Goal: Ask a question

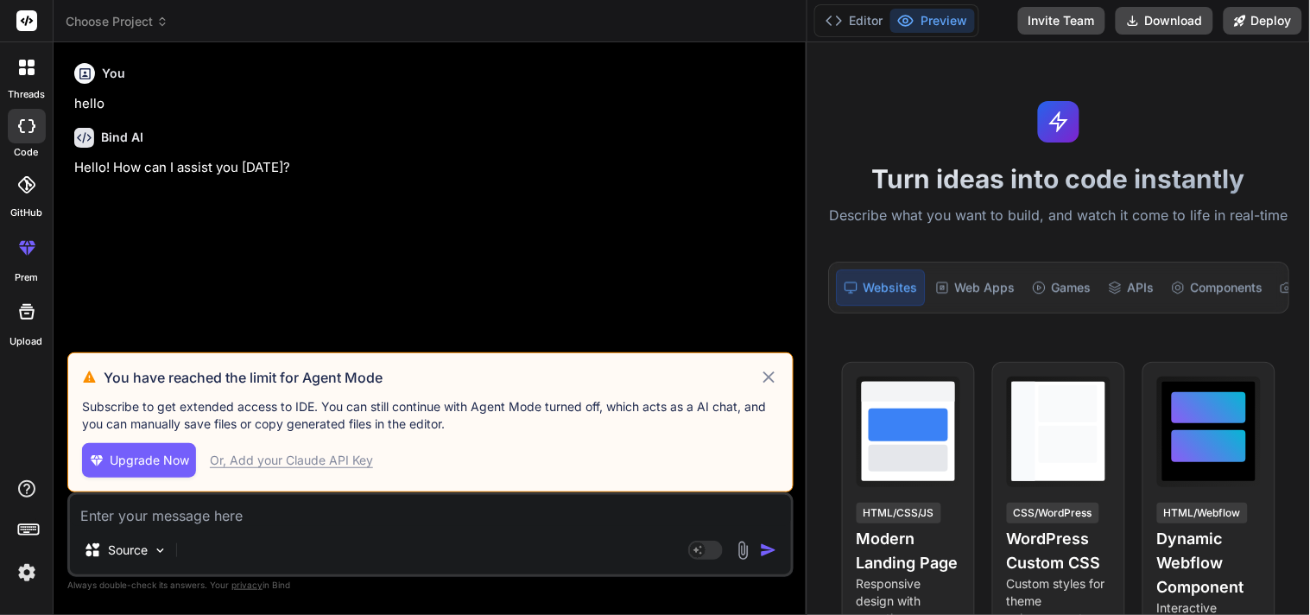
drag, startPoint x: 467, startPoint y: 186, endPoint x: 1262, endPoint y: 193, distance: 795.2
click at [1265, 193] on div "Choose Project Created with Pixso. Bind AI Web Search Created with Pixso. Code …" at bounding box center [682, 307] width 1256 height 615
click at [769, 375] on icon at bounding box center [769, 377] width 20 height 21
type textarea "x"
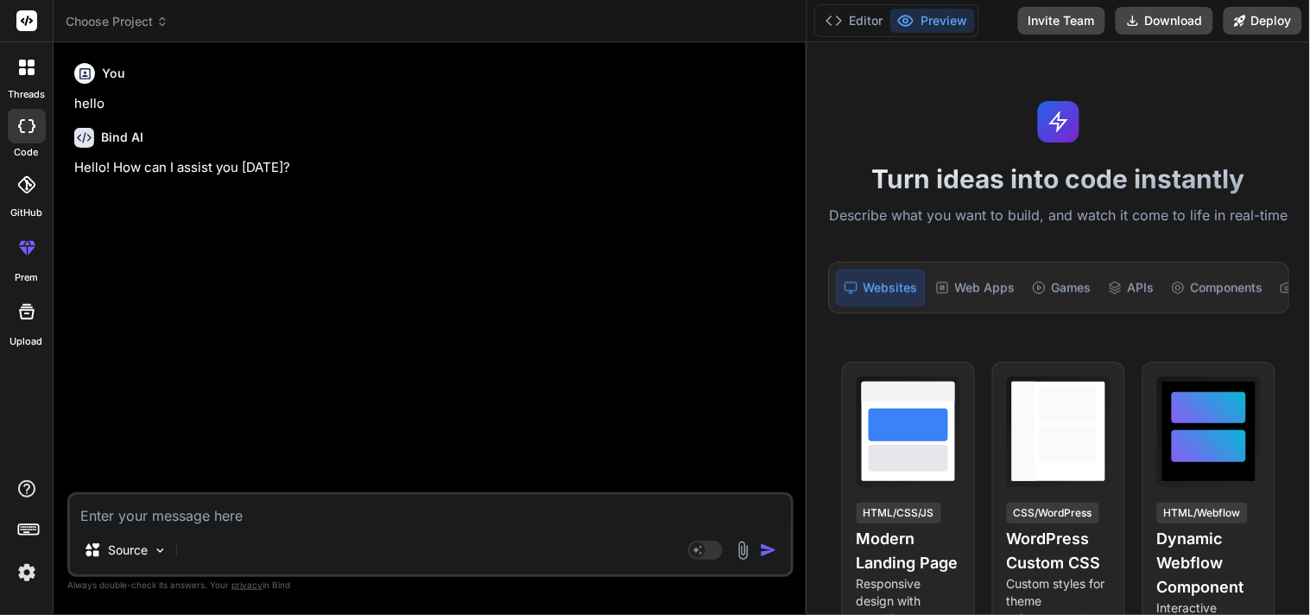
click at [233, 514] on textarea at bounding box center [430, 510] width 721 height 31
type textarea "d"
type textarea "x"
type textarea "di"
type textarea "x"
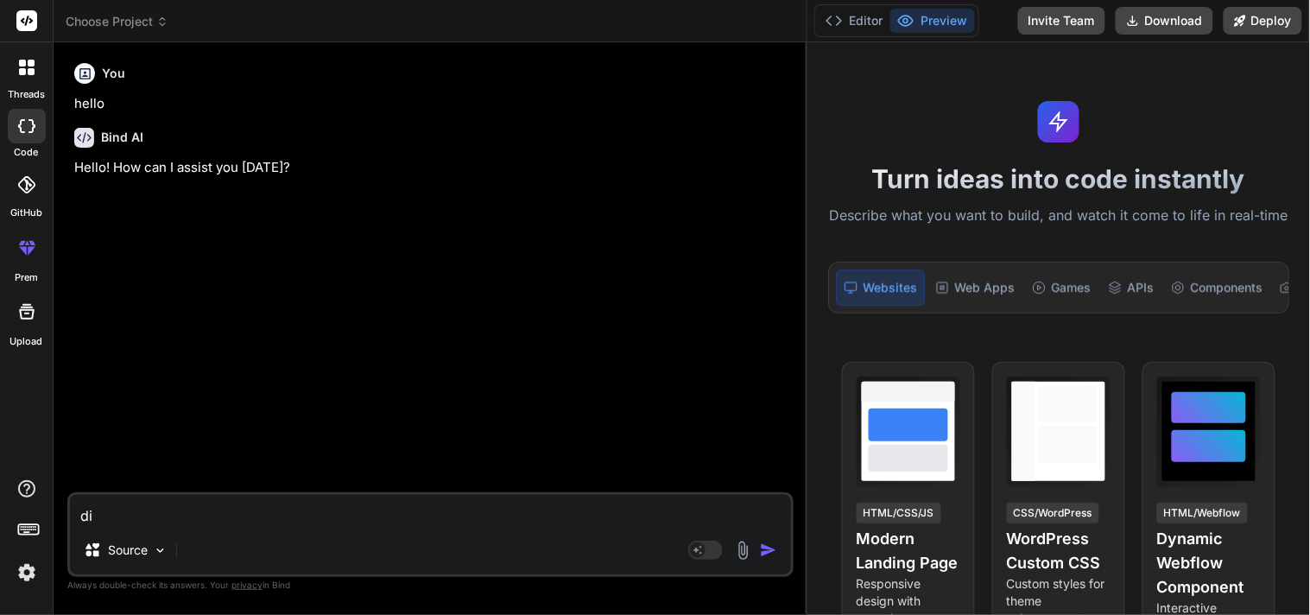
type textarea "dif"
type textarea "x"
type textarea "diff"
type textarea "x"
type textarea "diffe"
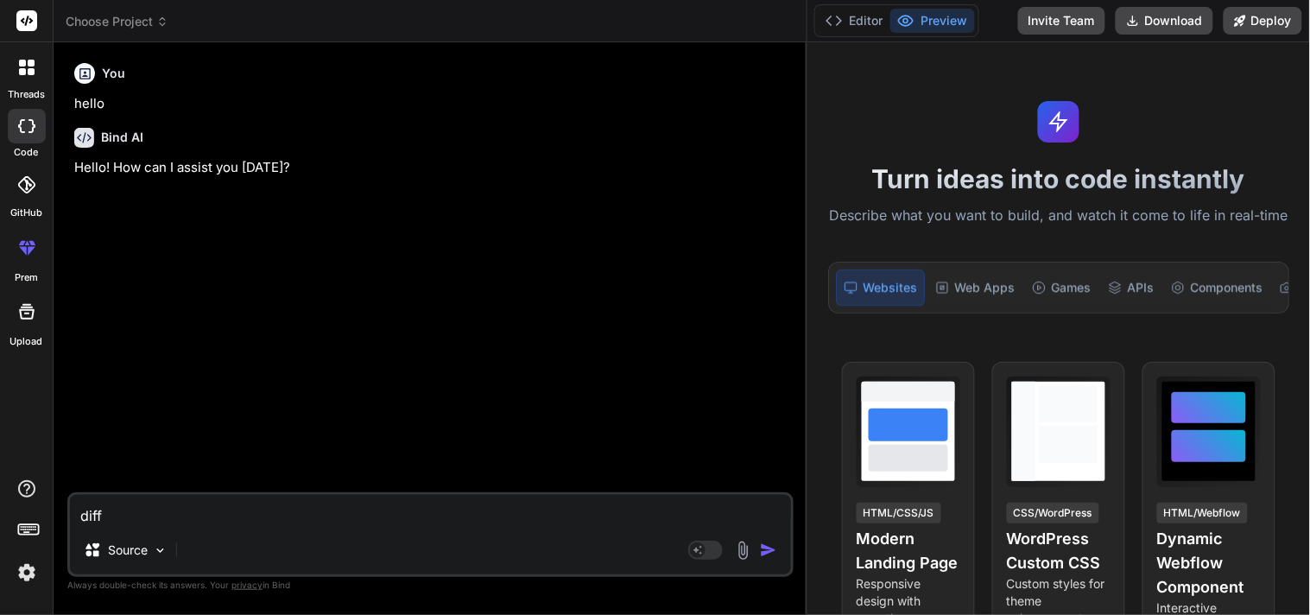
type textarea "x"
type textarea "differ"
type textarea "x"
type textarea "differe"
type textarea "x"
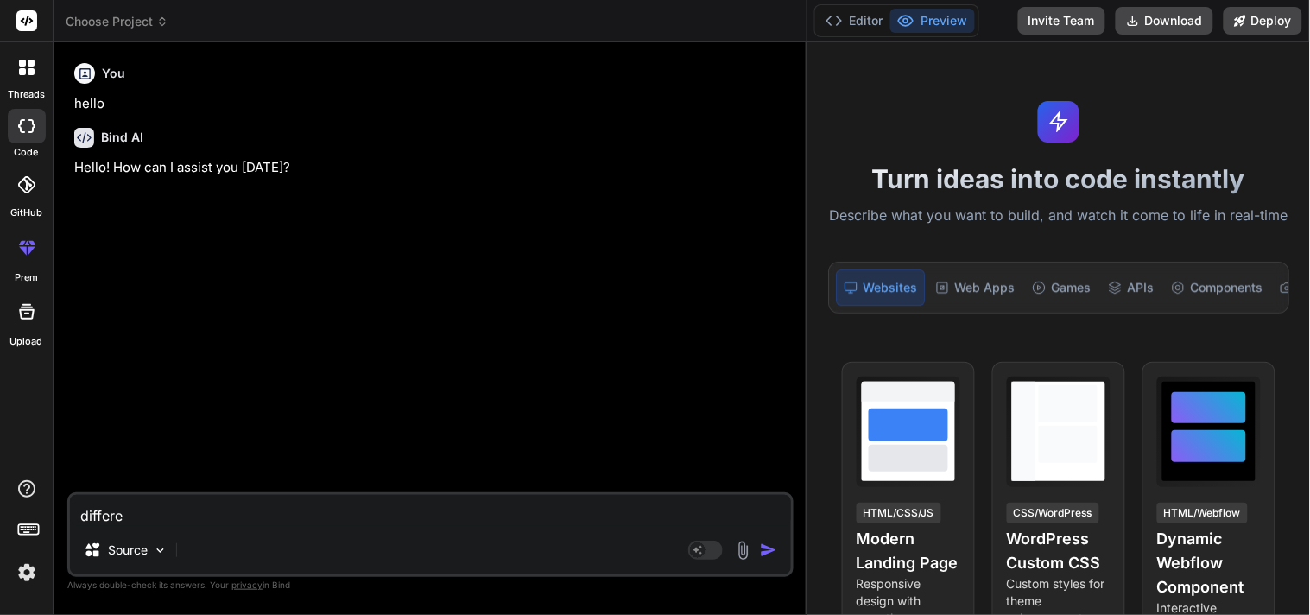
type textarea "differen"
type textarea "x"
type textarea "different"
type textarea "x"
type textarea "different"
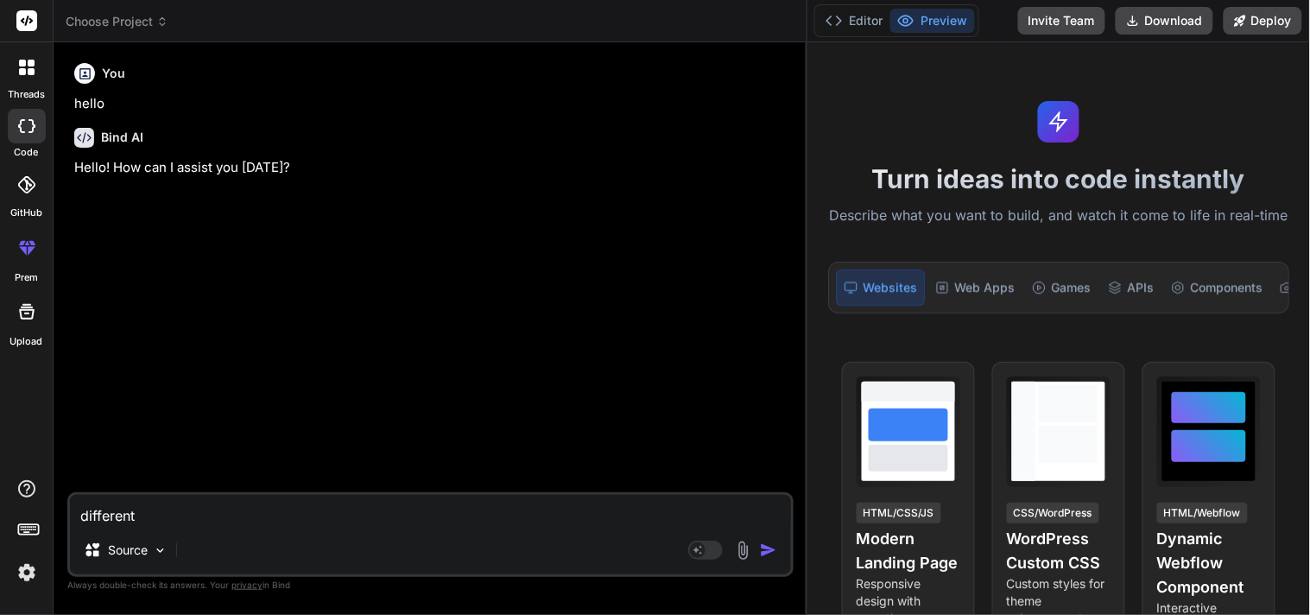
type textarea "x"
type textarea "different b"
type textarea "x"
type textarea "different be"
type textarea "x"
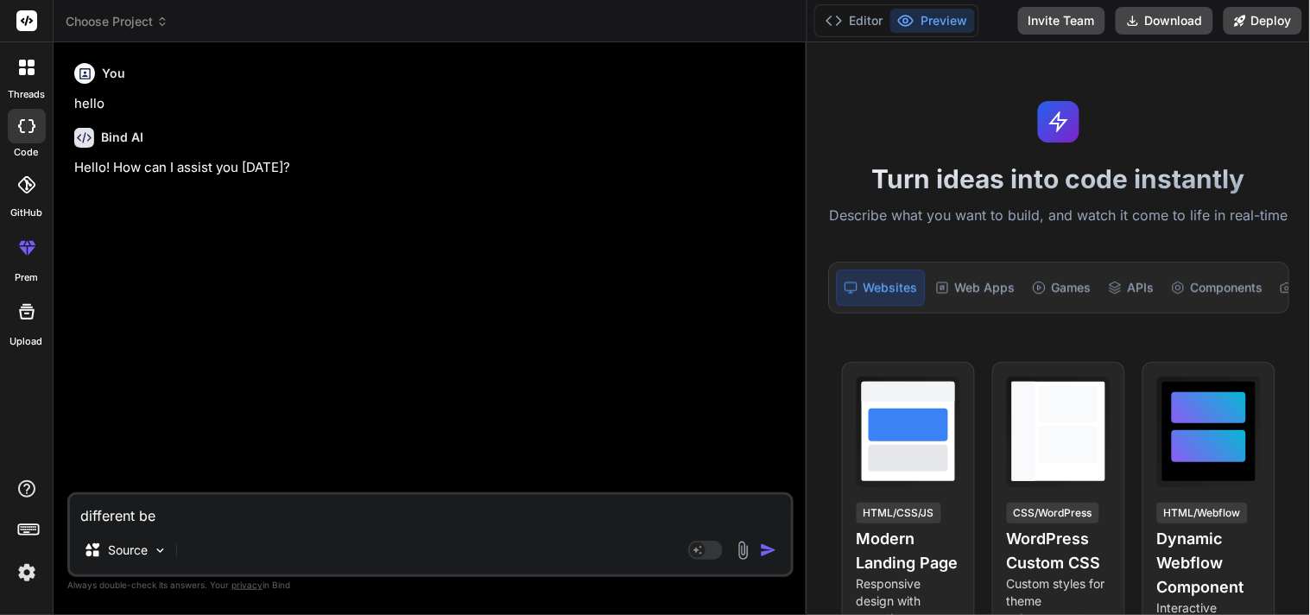
type textarea "different bet"
type textarea "x"
type textarea "different betw"
type textarea "x"
type textarea "different betwe"
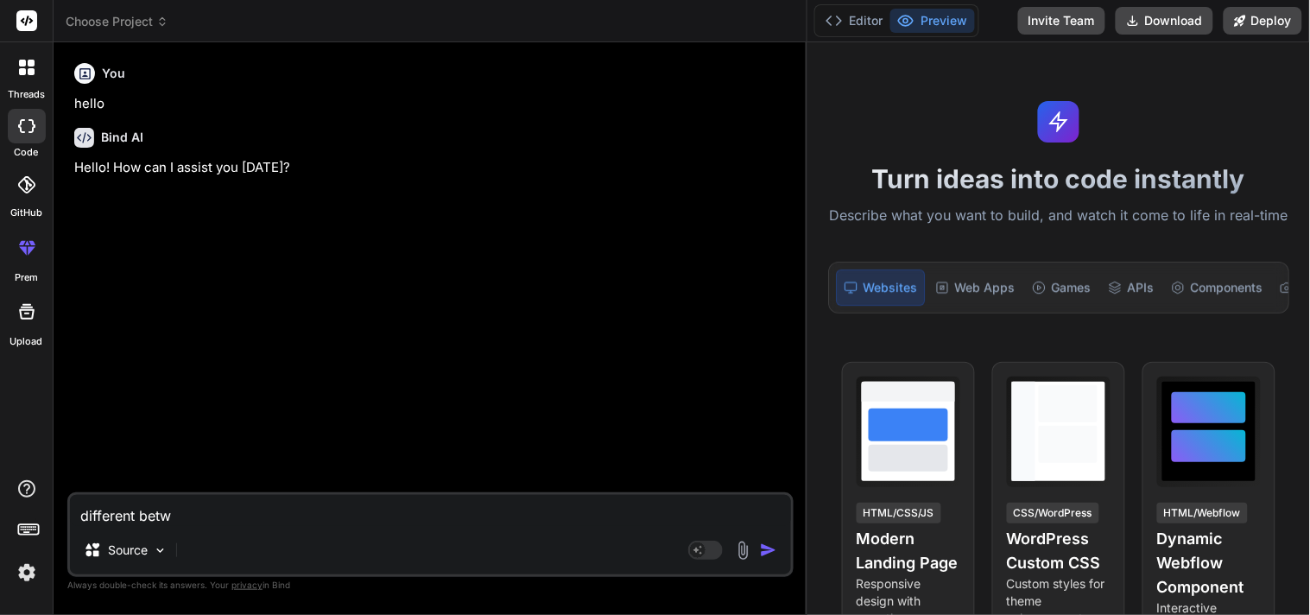
type textarea "x"
type textarea "different betwee"
type textarea "x"
type textarea "different between"
type textarea "x"
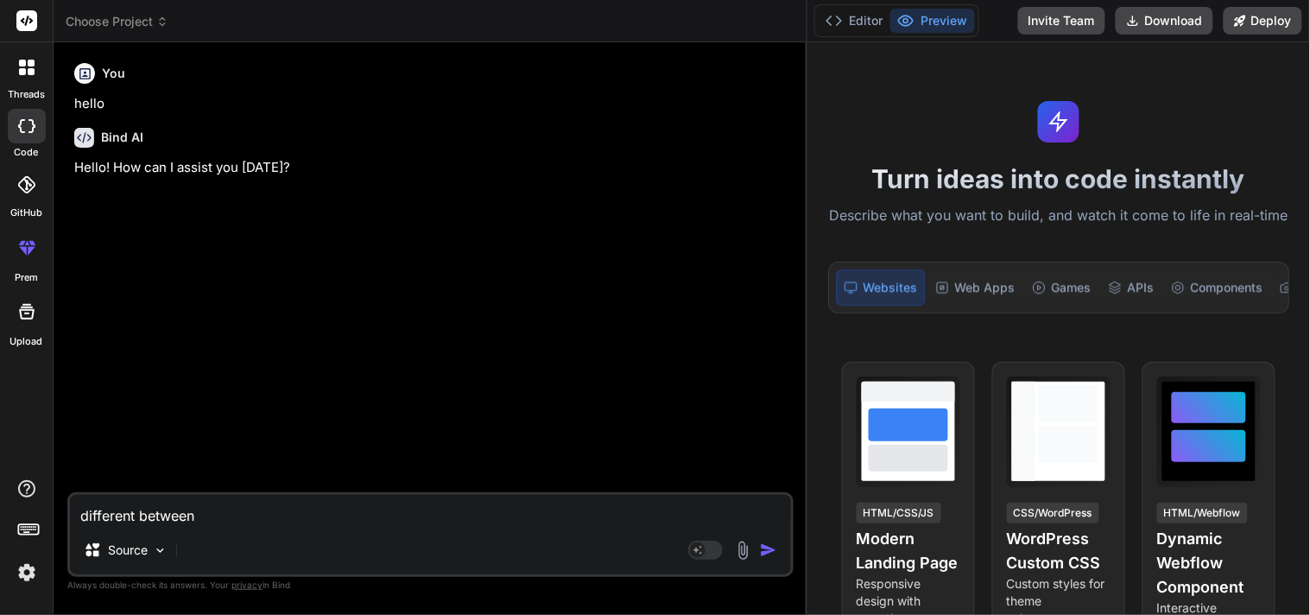
type textarea "different between"
type textarea "x"
type textarea "different between Q"
type textarea "x"
type textarea "different between QS"
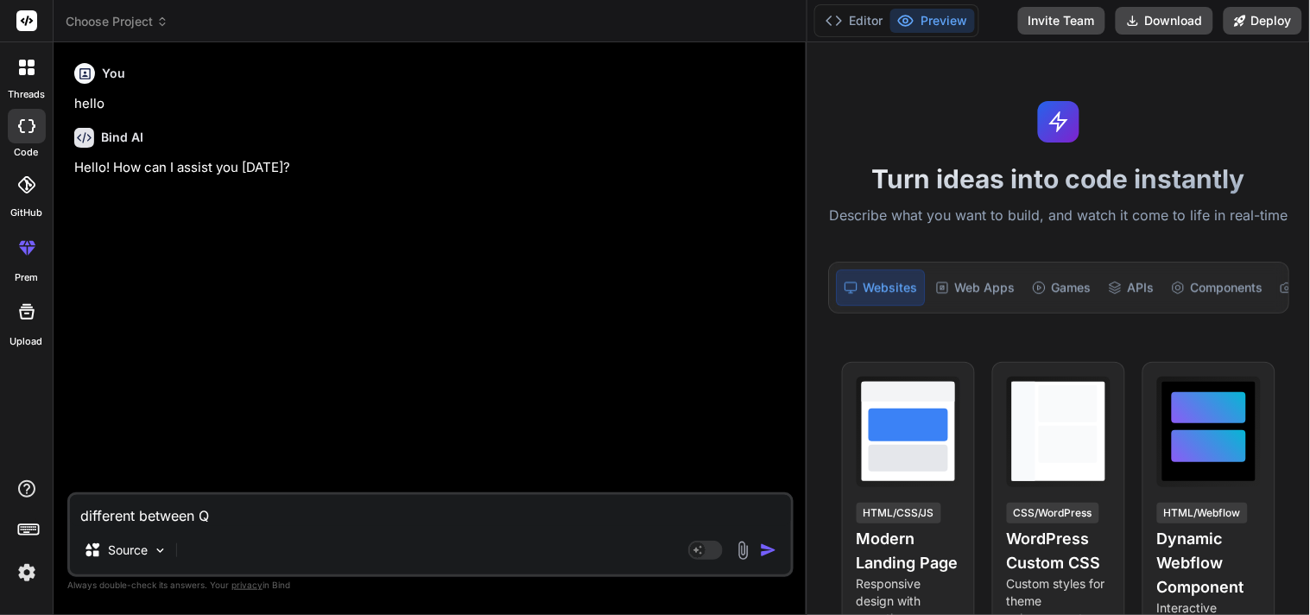
type textarea "x"
type textarea "different between QSR"
type textarea "x"
type textarea "different between QSR"
type textarea "x"
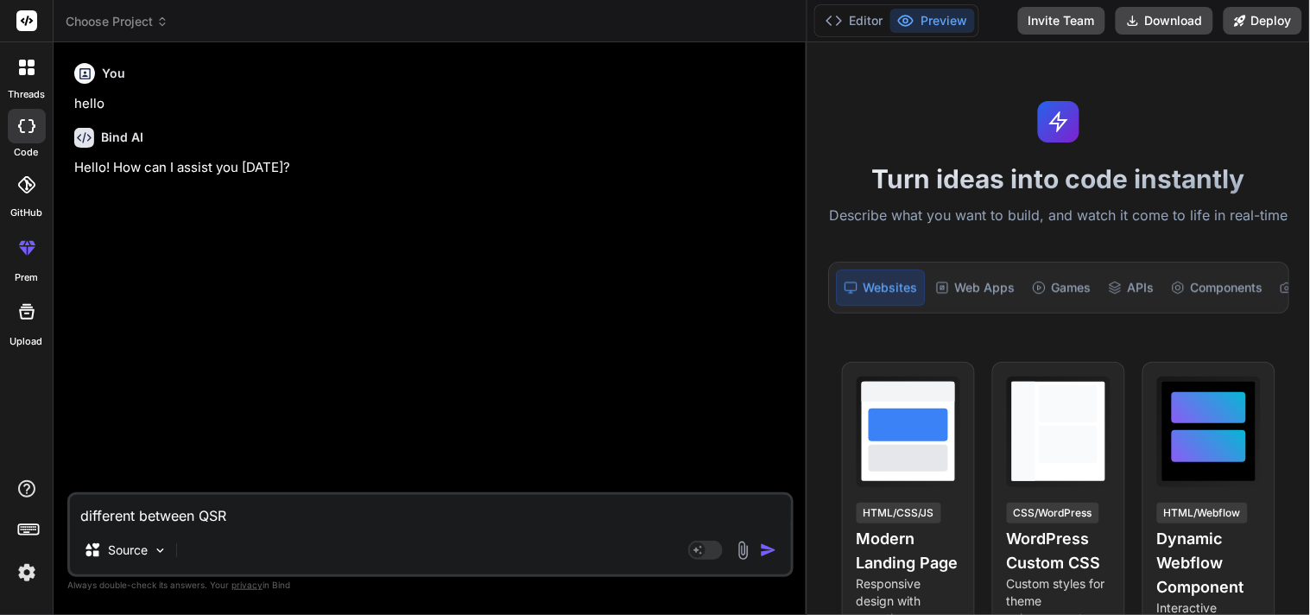
type textarea "different between QSR k"
type textarea "x"
type textarea "different between QSR ki"
type textarea "x"
type textarea "different between QSR kio"
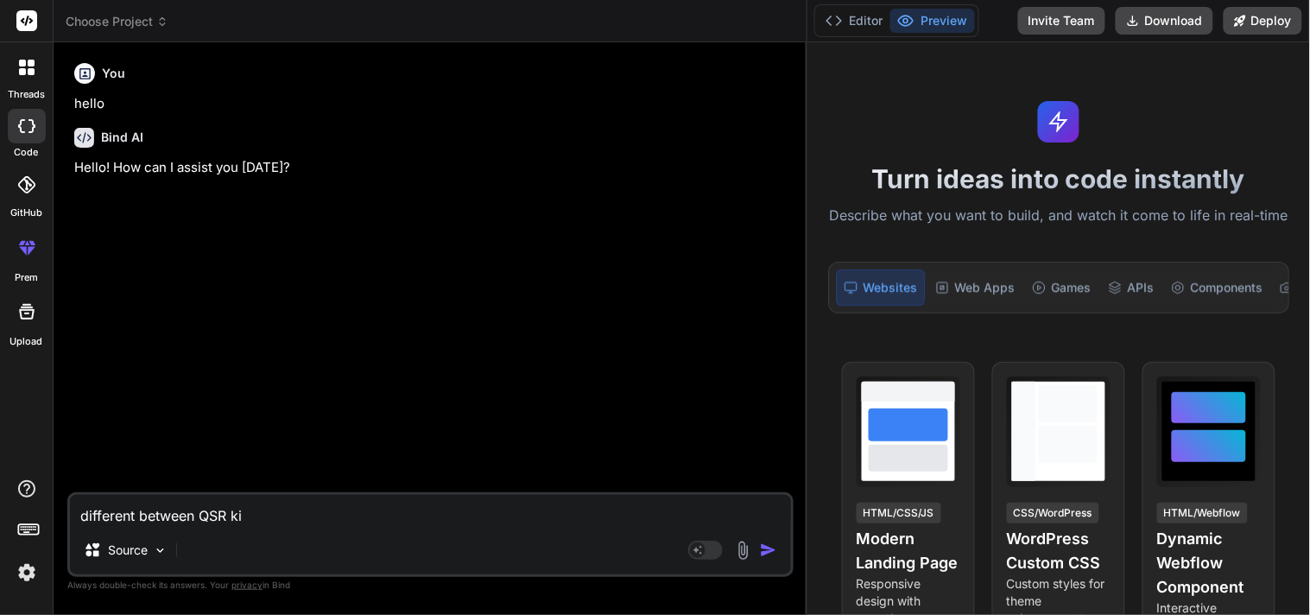
type textarea "x"
type textarea "different between QSR kios"
type textarea "x"
type textarea "different between QSR kiosk"
type textarea "x"
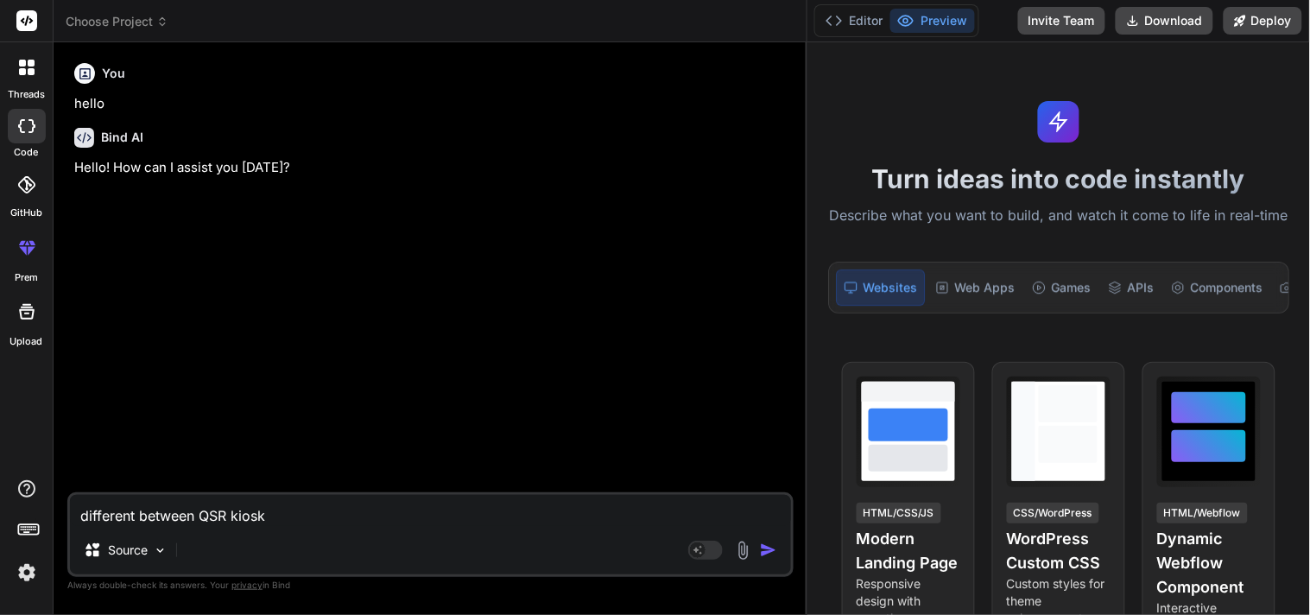
type textarea "different between QSR kiosk"
type textarea "x"
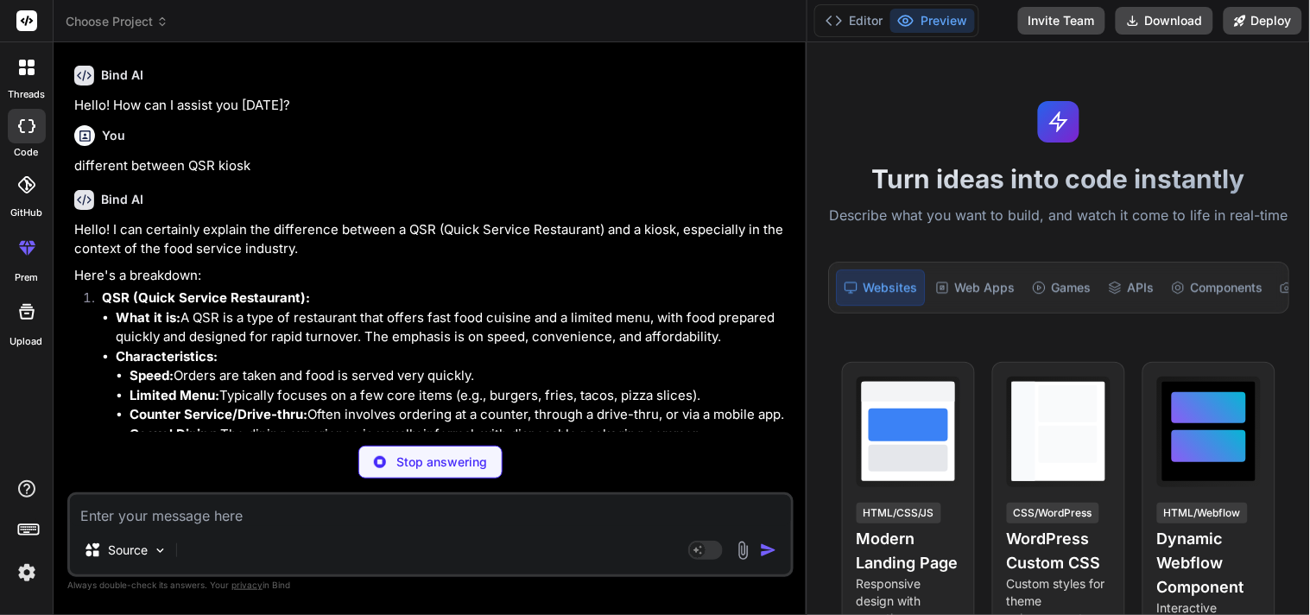
type textarea "x"
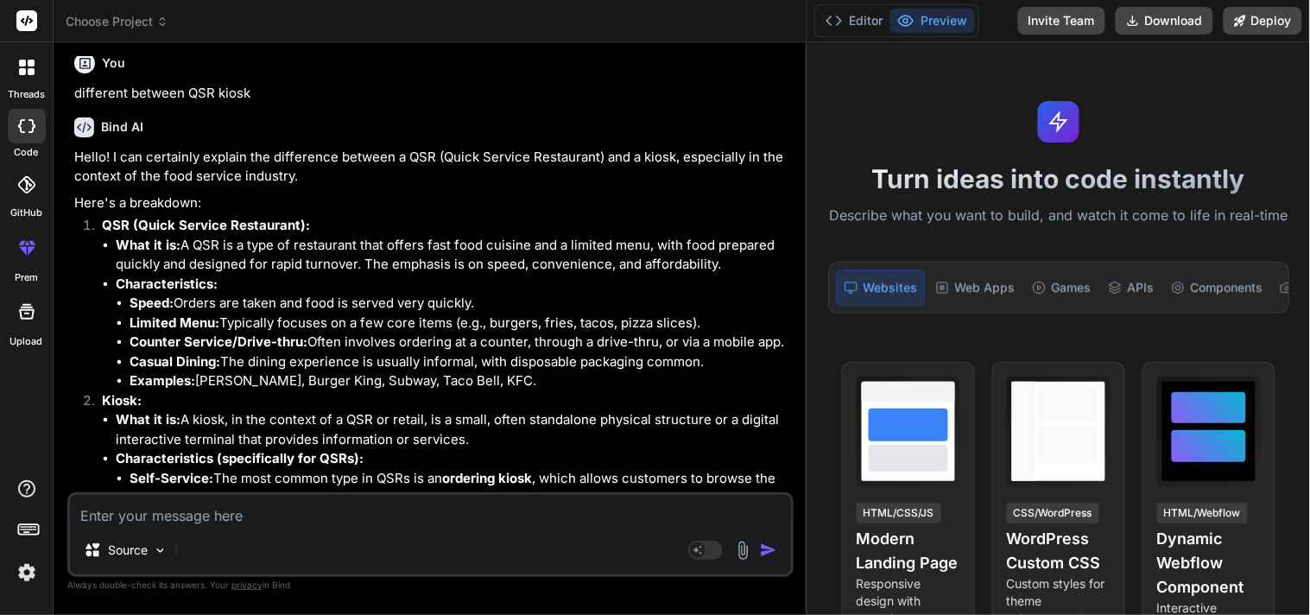
scroll to position [122, 0]
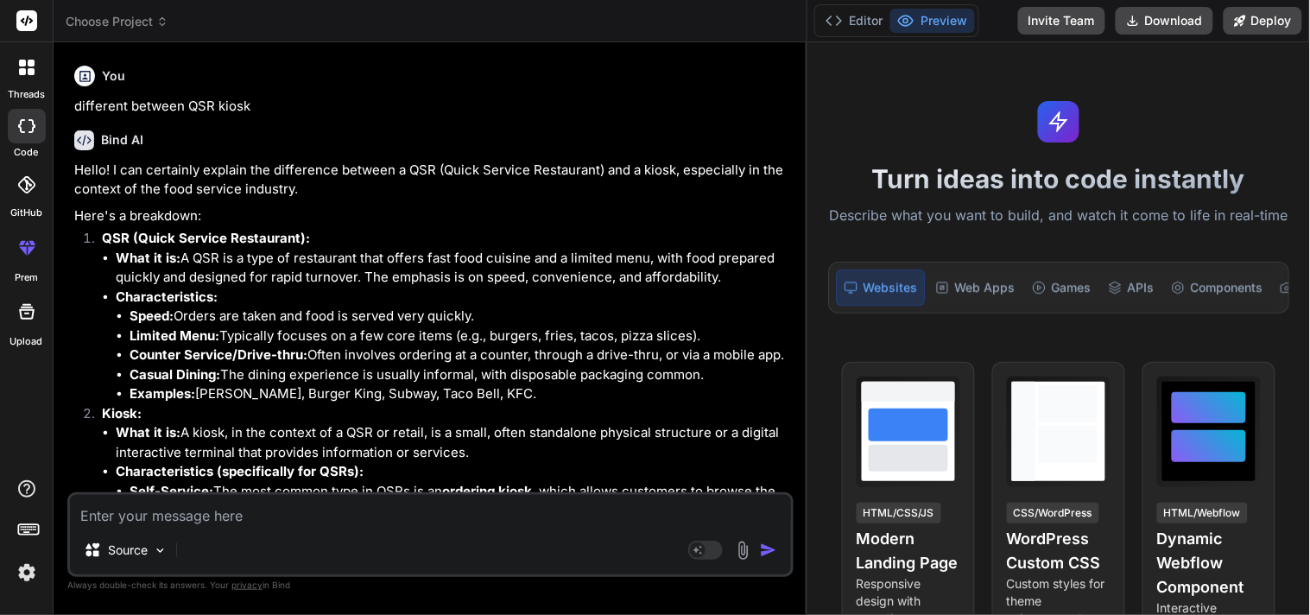
click at [478, 513] on textarea at bounding box center [430, 510] width 721 height 31
type textarea "d"
type textarea "x"
type textarea "do"
type textarea "x"
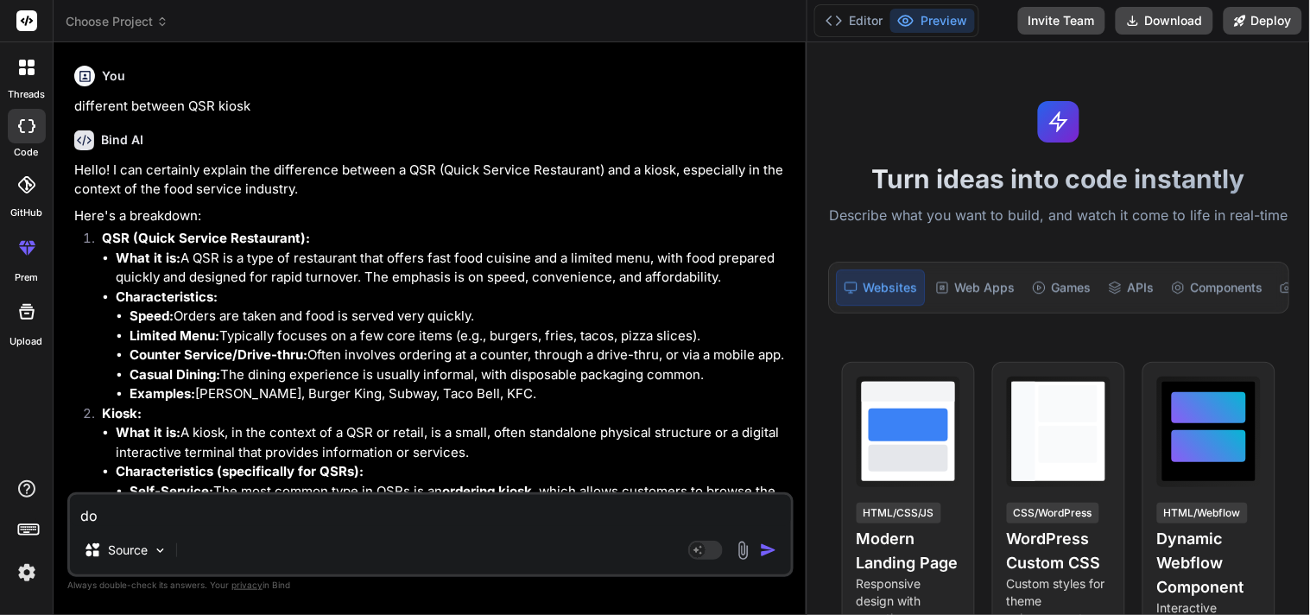
type textarea "doe"
type textarea "x"
type textarea "does"
type textarea "x"
type textarea "does"
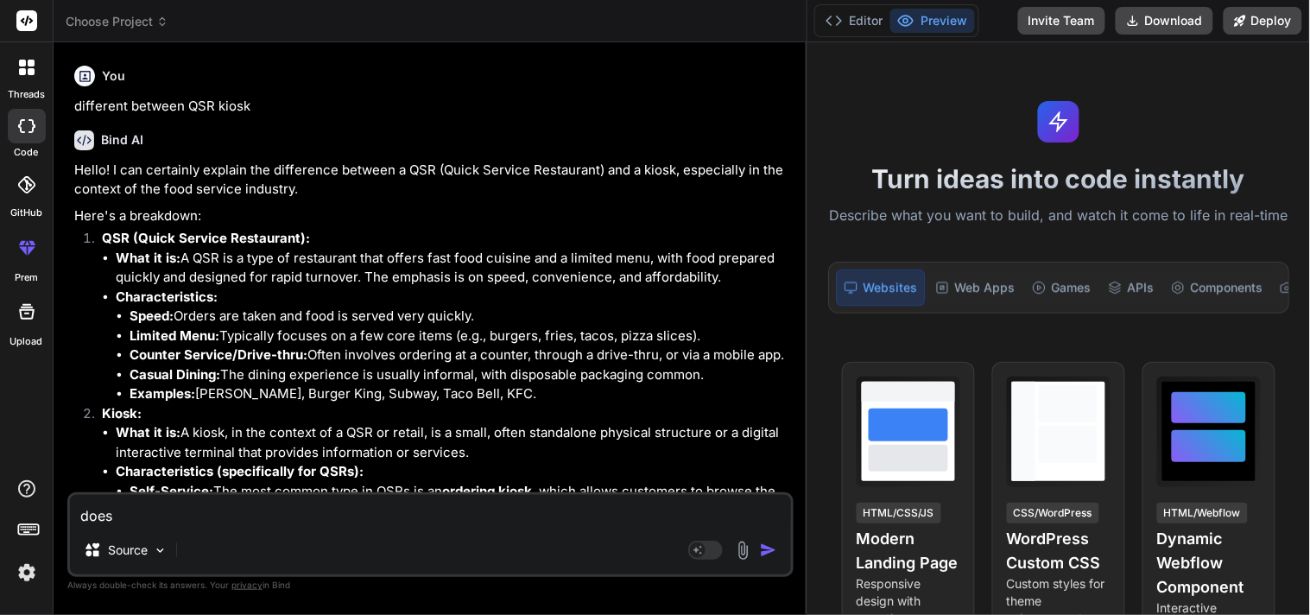
type textarea "x"
type textarea "does Q"
type textarea "x"
type textarea "does QS"
type textarea "x"
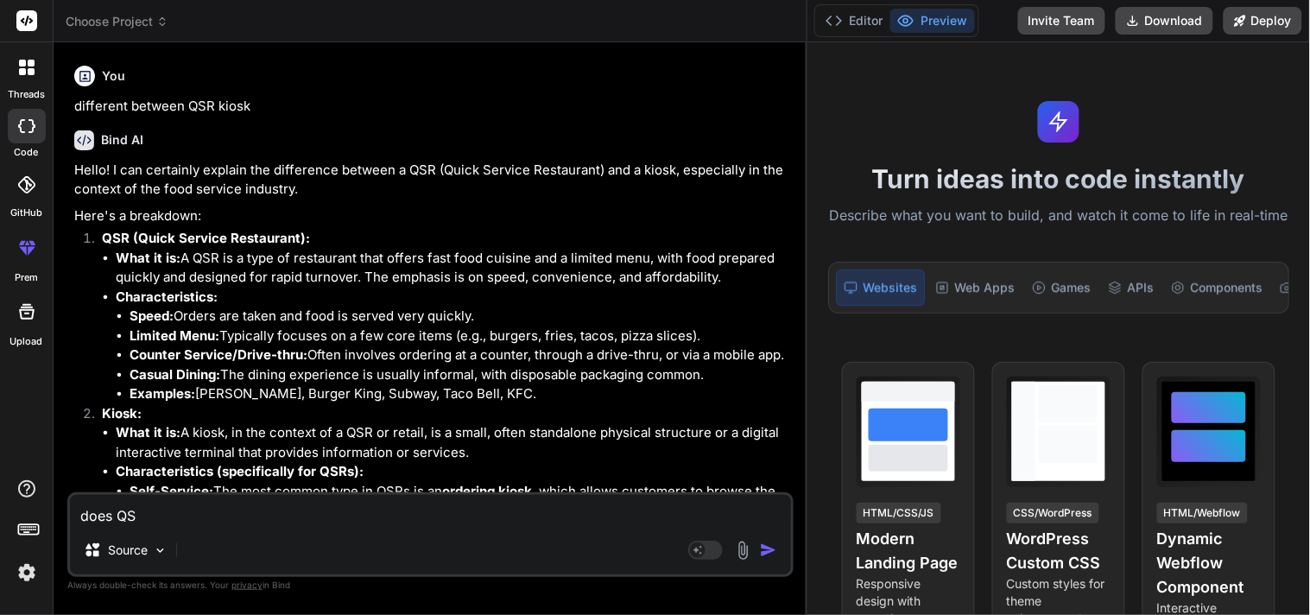
type textarea "does QSR"
type textarea "x"
type textarea "does QSR"
type textarea "x"
type textarea "does QSR p"
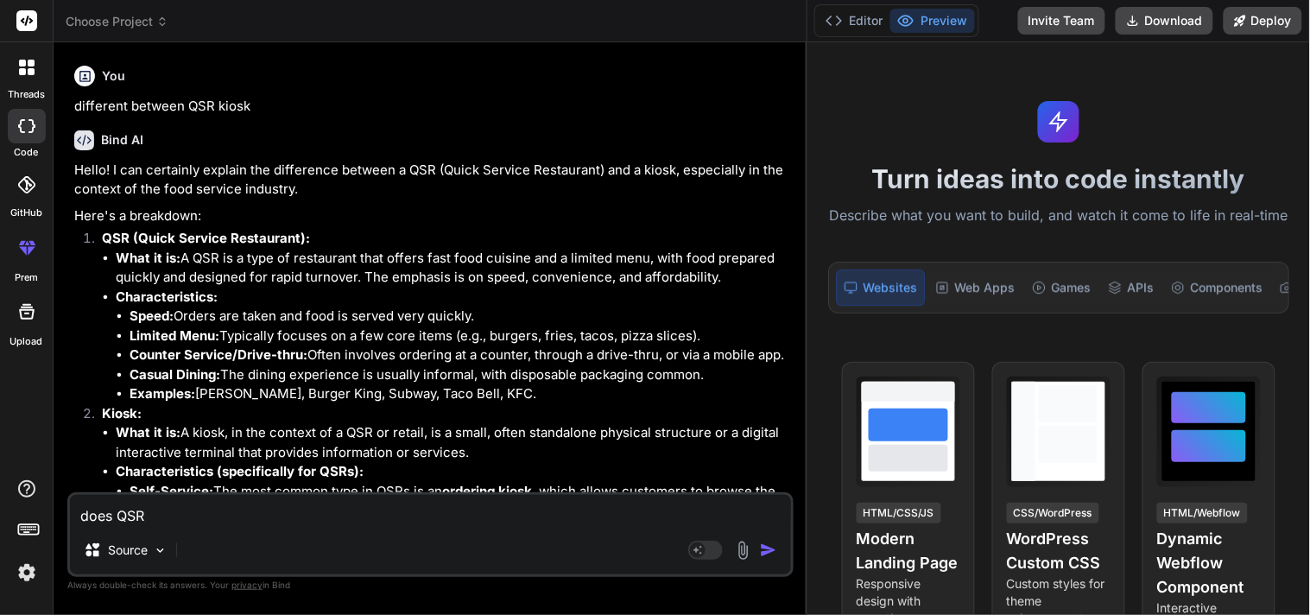
type textarea "x"
type textarea "does QSR po"
type textarea "x"
type textarea "does QSR poS"
type textarea "x"
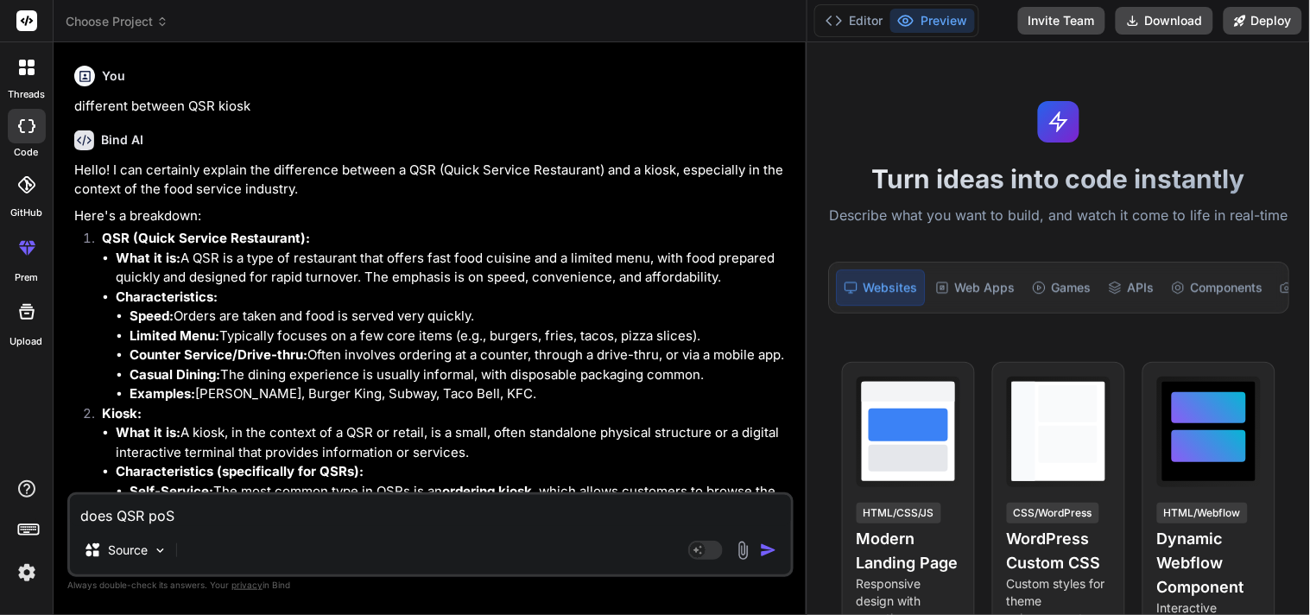
type textarea "does QSR poS"
type textarea "x"
type textarea "does QSR poS h"
type textarea "x"
type textarea "does QSR poS ha"
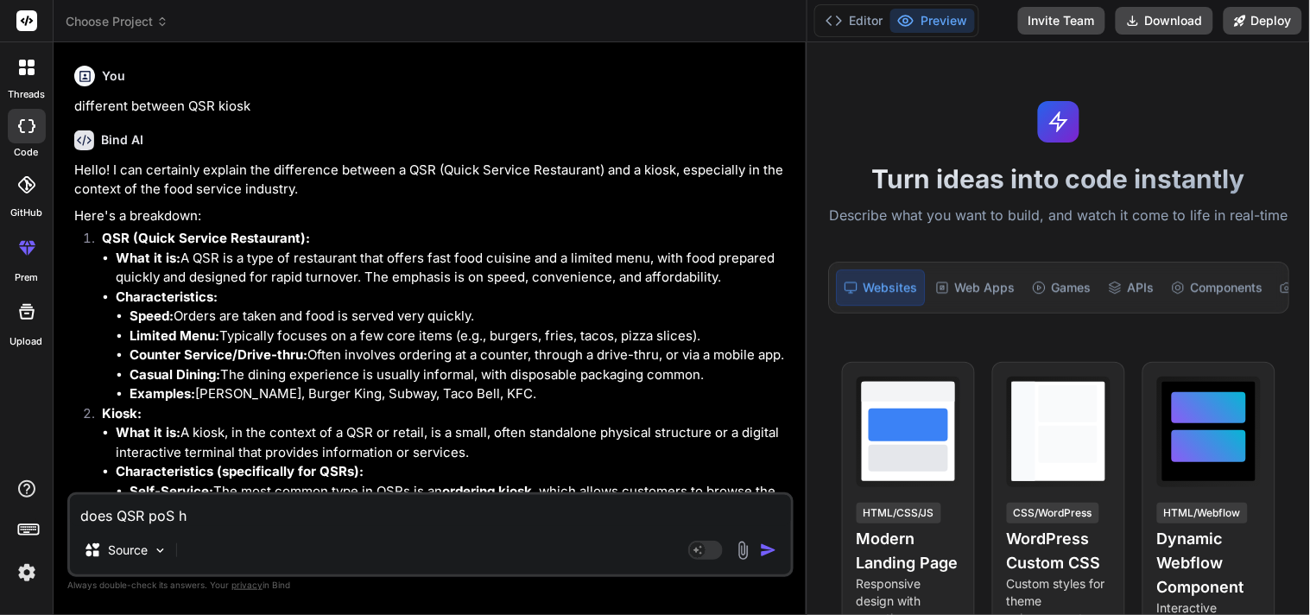
type textarea "x"
type textarea "does QSR poS has"
type textarea "x"
type textarea "does QSR poS has"
type textarea "x"
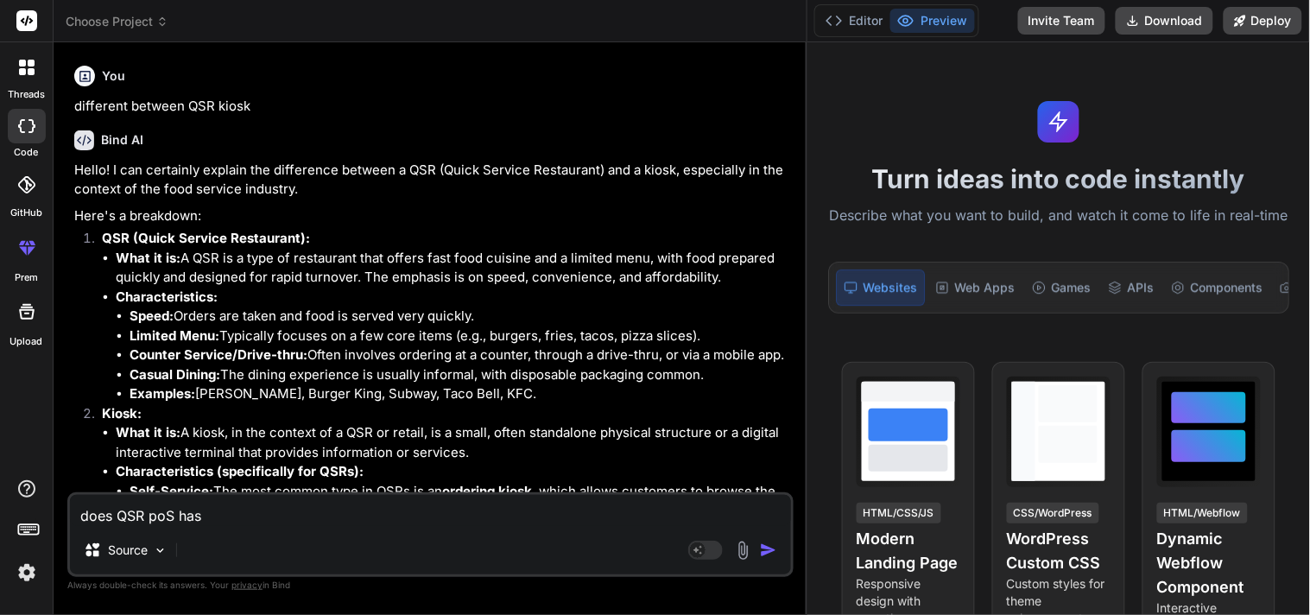
type textarea "does QSR poS has b"
type textarea "x"
type textarea "does QSR poS has ba"
type textarea "x"
type textarea "does QSR poS has bac"
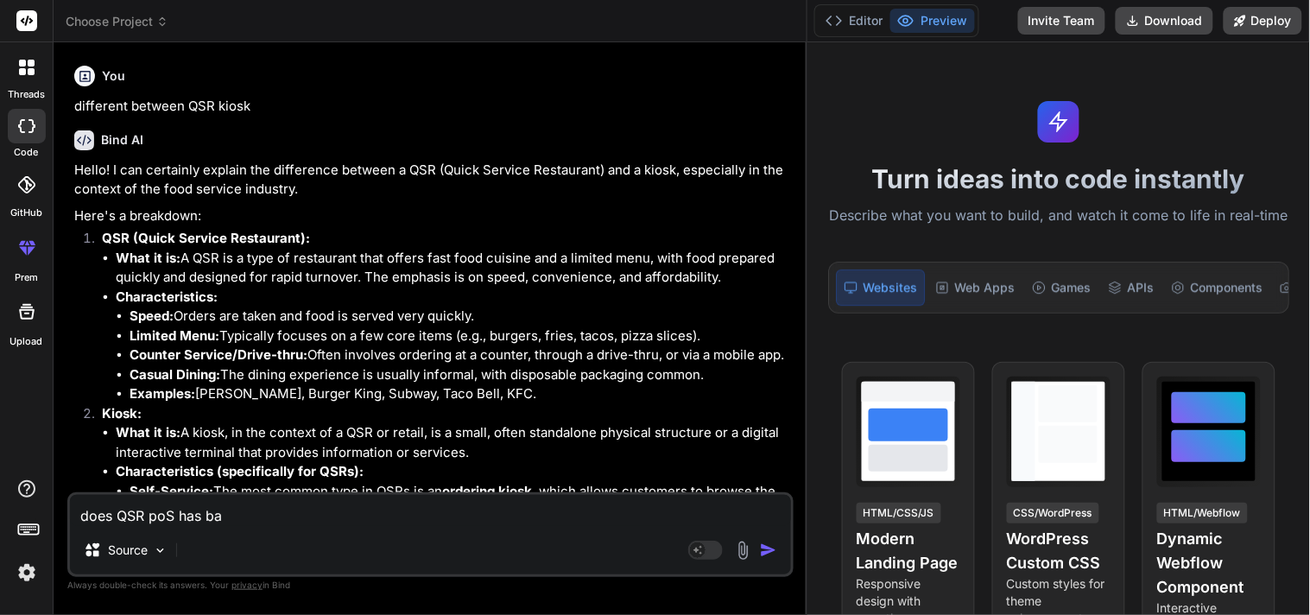
type textarea "x"
type textarea "does QSR poS has back"
type textarea "x"
type textarea "does QSR poS has [PERSON_NAME]"
type textarea "x"
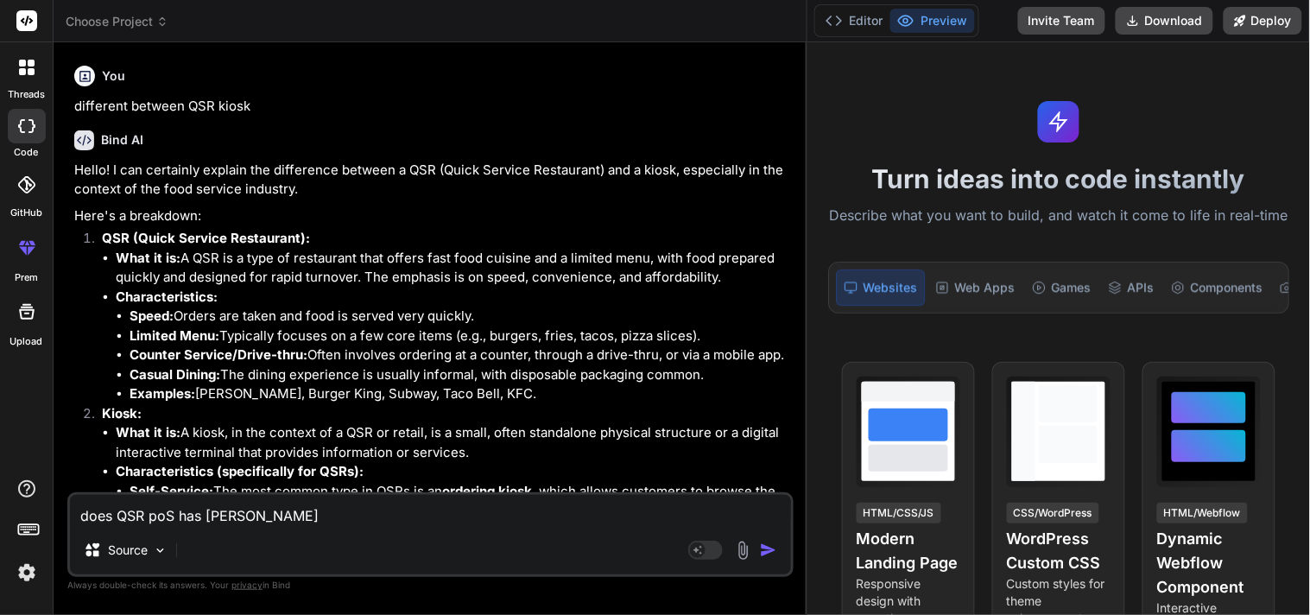
type textarea "does QSR poS has [PERSON_NAME]"
type textarea "x"
type textarea "does QSR poS has backoff"
type textarea "x"
type textarea "does QSR poS has backoffi"
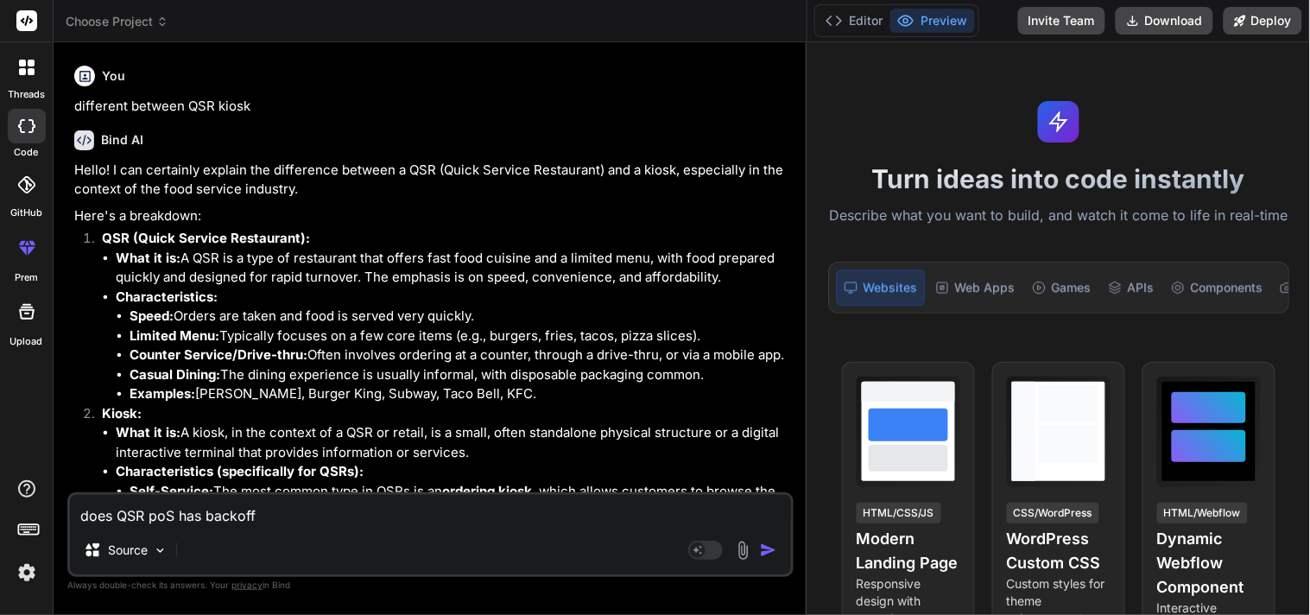
type textarea "x"
type textarea "does QSR poS has backoffic"
type textarea "x"
type textarea "does QSR poS has backoffice"
type textarea "x"
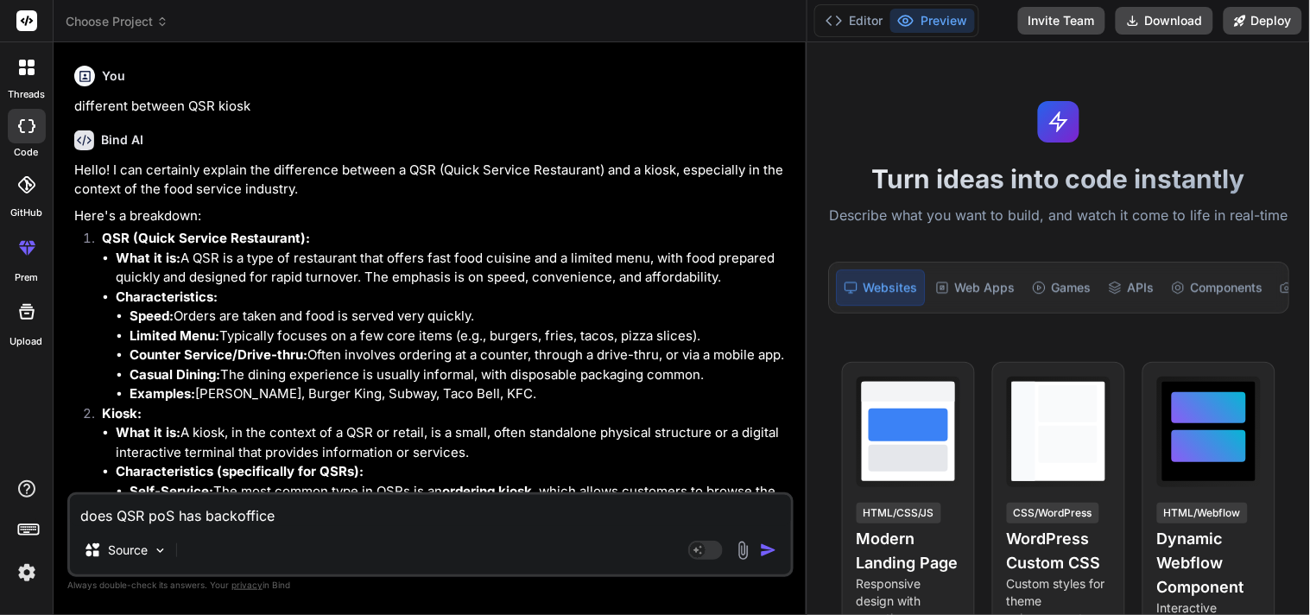
type textarea "does QSR poS has backoffice"
type textarea "x"
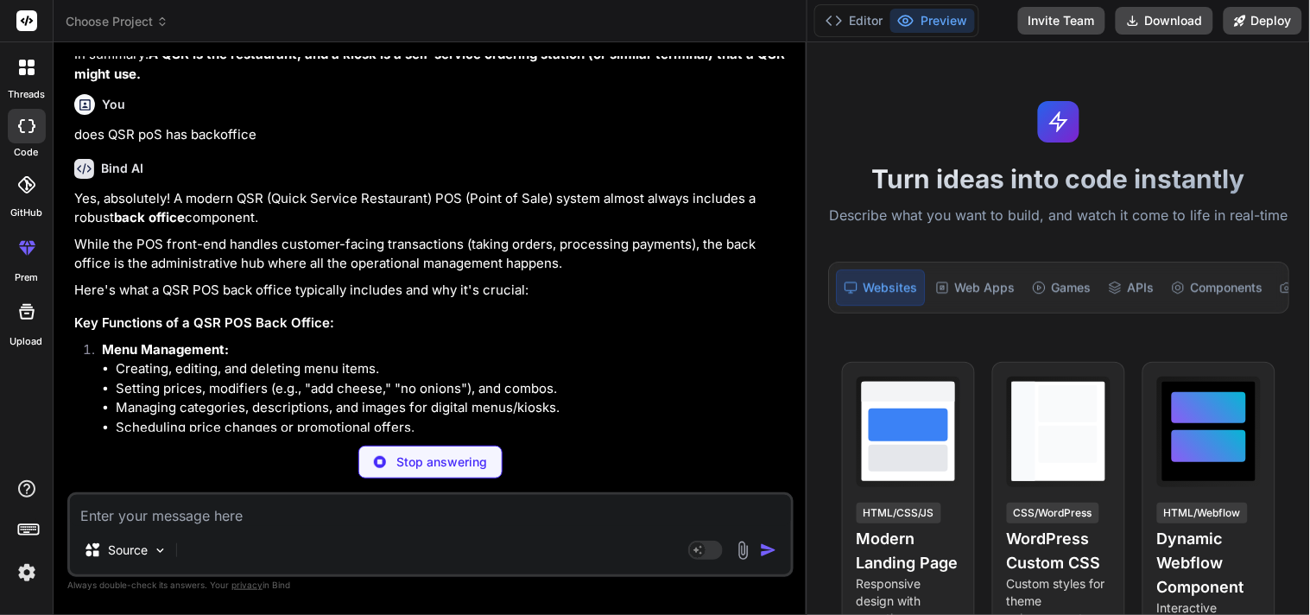
scroll to position [972, 0]
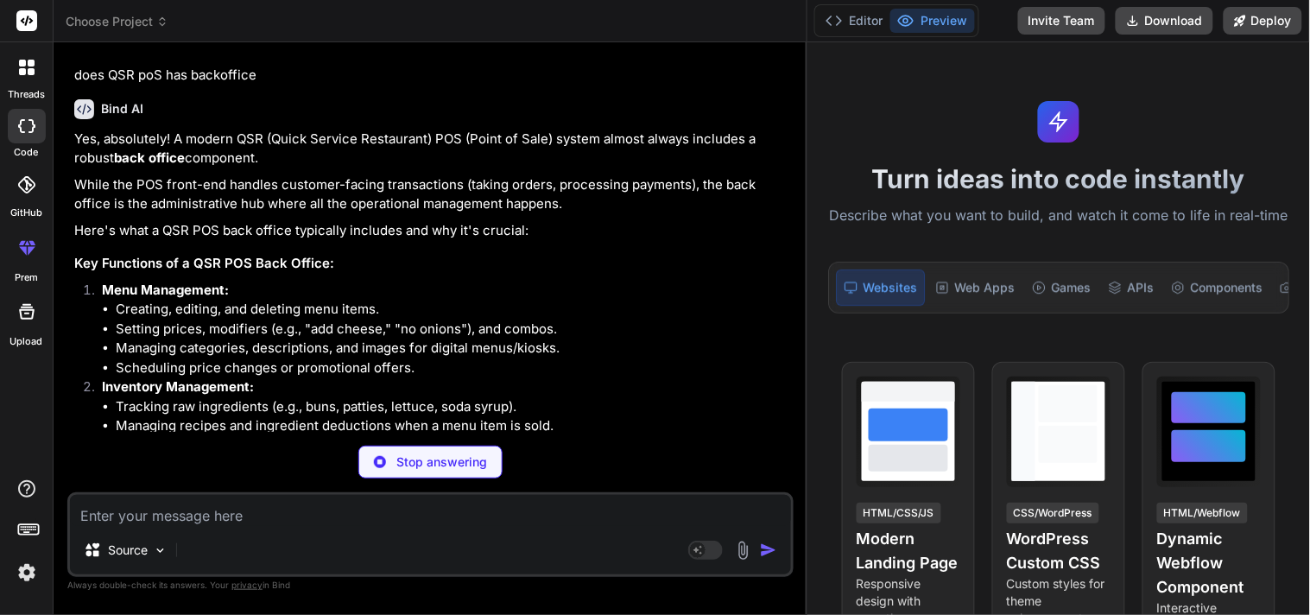
type textarea "x"
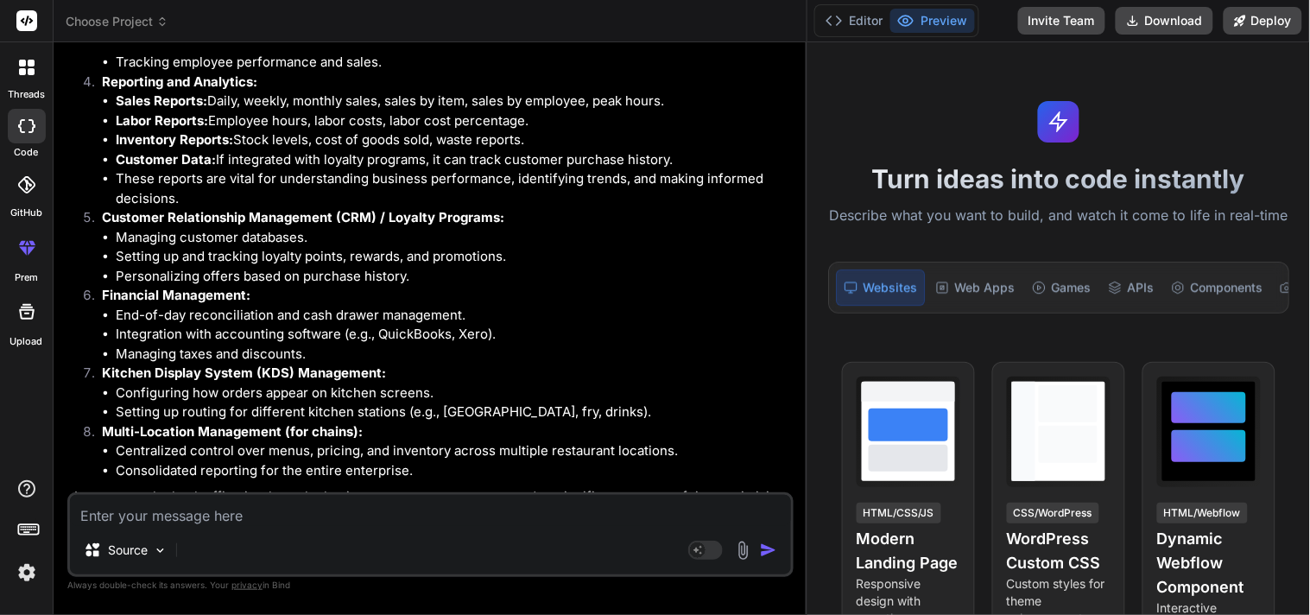
scroll to position [1506, 0]
